Goal: Task Accomplishment & Management: Manage account settings

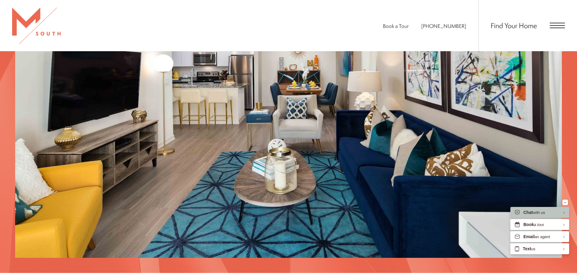
scroll to position [848, 0]
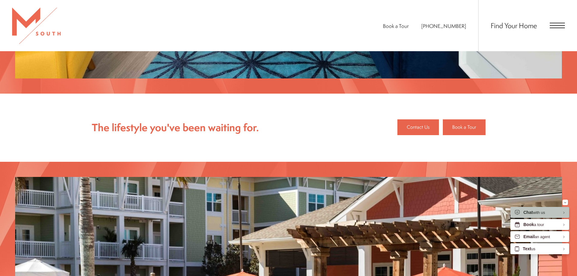
click at [555, 21] on div "Find Your Home" at bounding box center [521, 25] width 87 height 51
click at [556, 24] on span "Open Menu" at bounding box center [556, 25] width 15 height 5
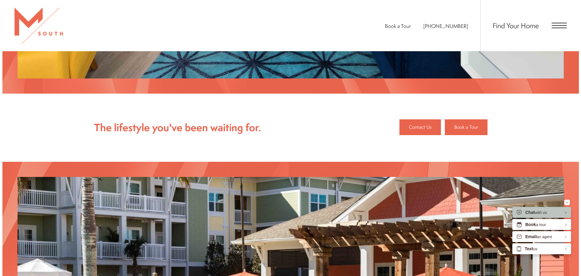
scroll to position [0, 0]
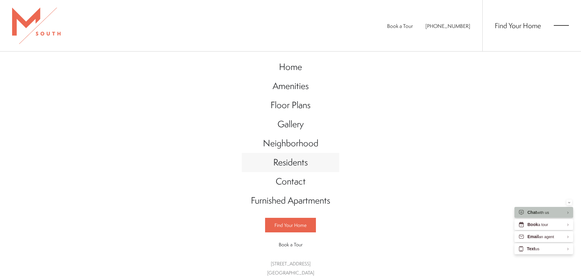
click at [283, 167] on span "Residents" at bounding box center [290, 162] width 35 height 12
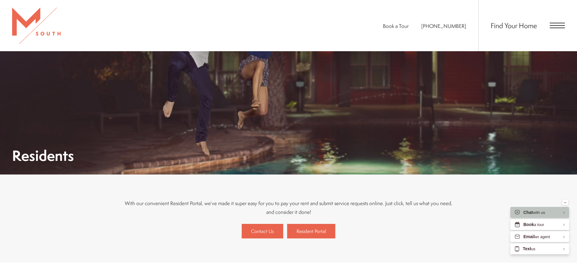
scroll to position [212, 0]
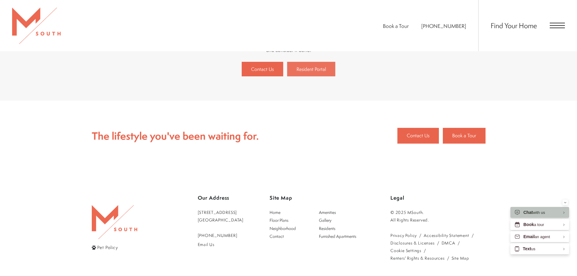
click at [312, 69] on span "Resident Portal" at bounding box center [310, 69] width 29 height 7
